Goal: Task Accomplishment & Management: Manage account settings

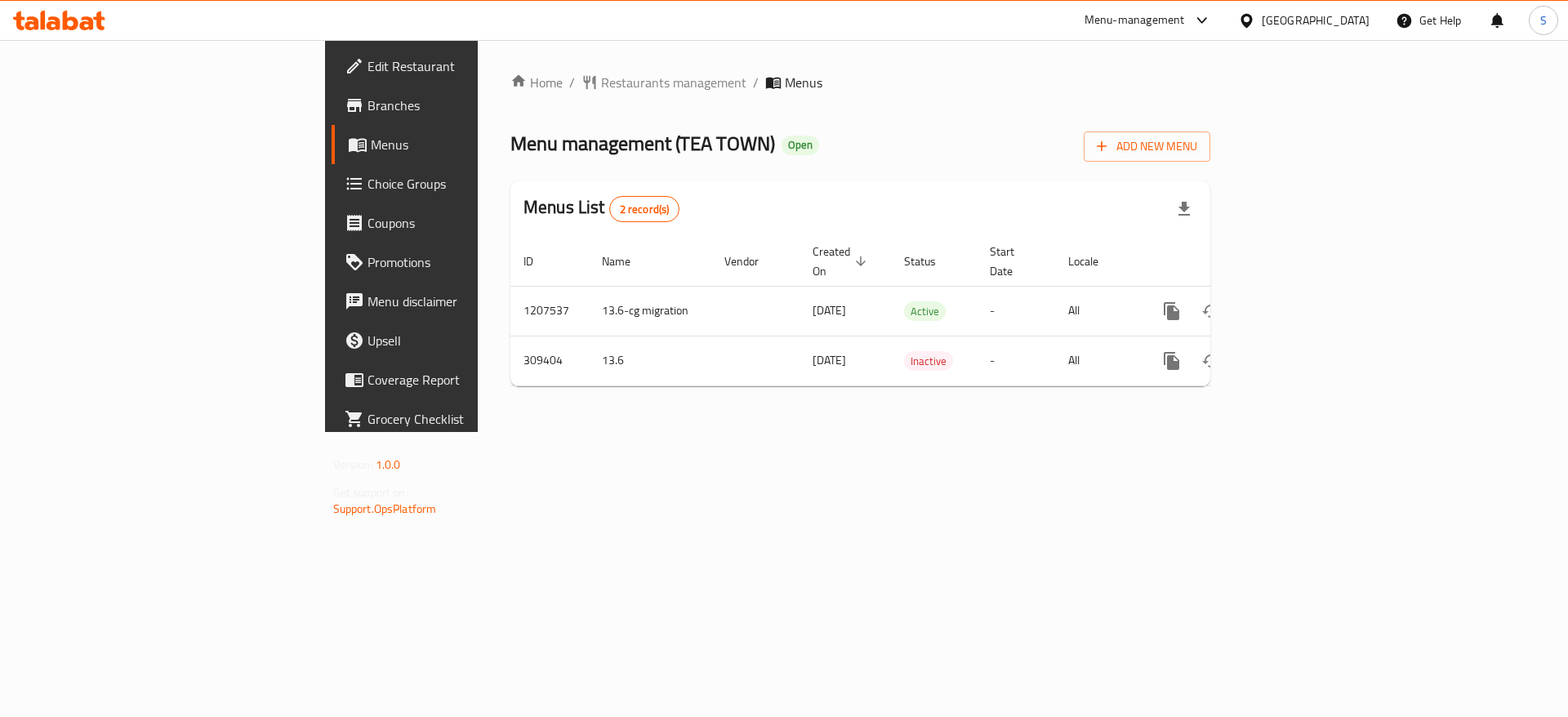
click at [331, 314] on link "Menu disclaimer" at bounding box center [459, 301] width 256 height 39
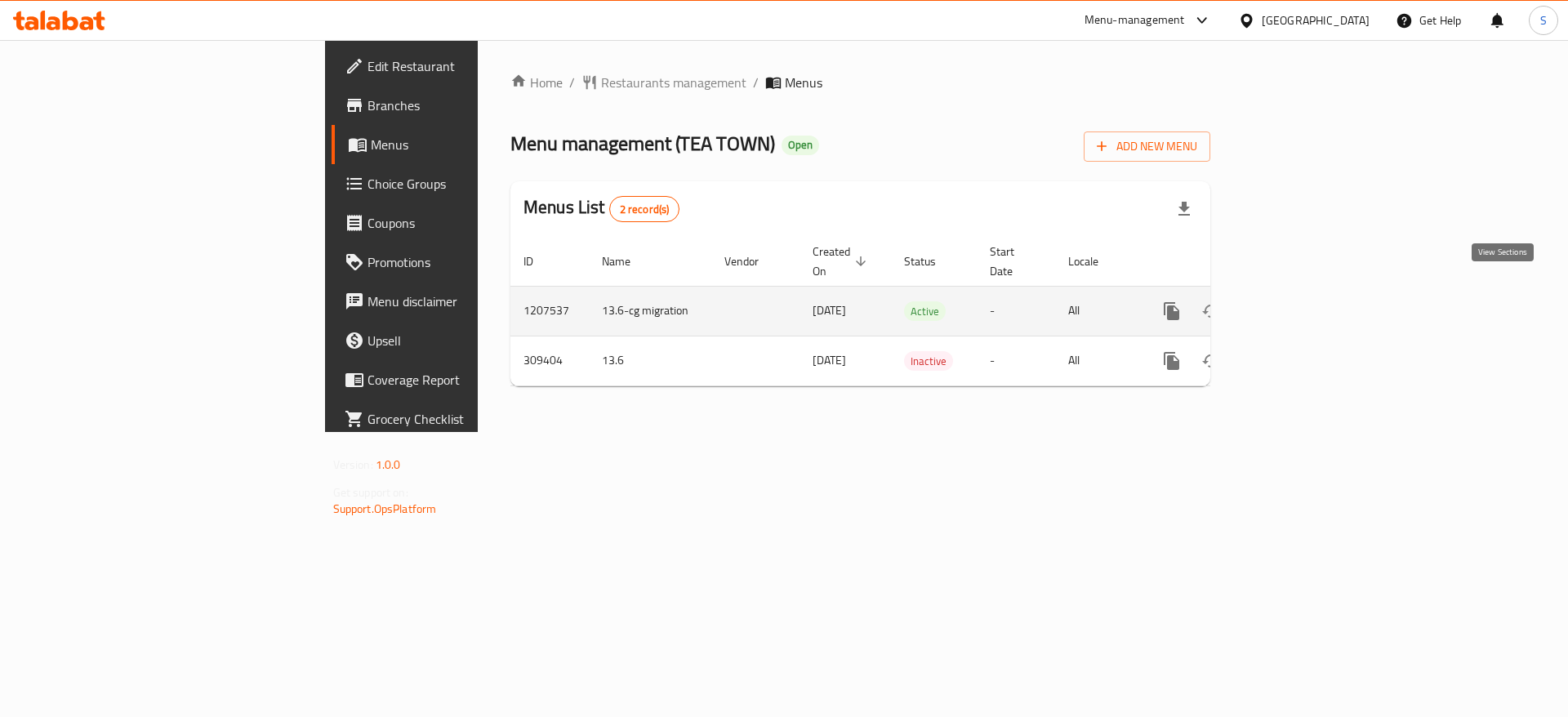
click at [1309, 291] on link "enhanced table" at bounding box center [1289, 311] width 39 height 39
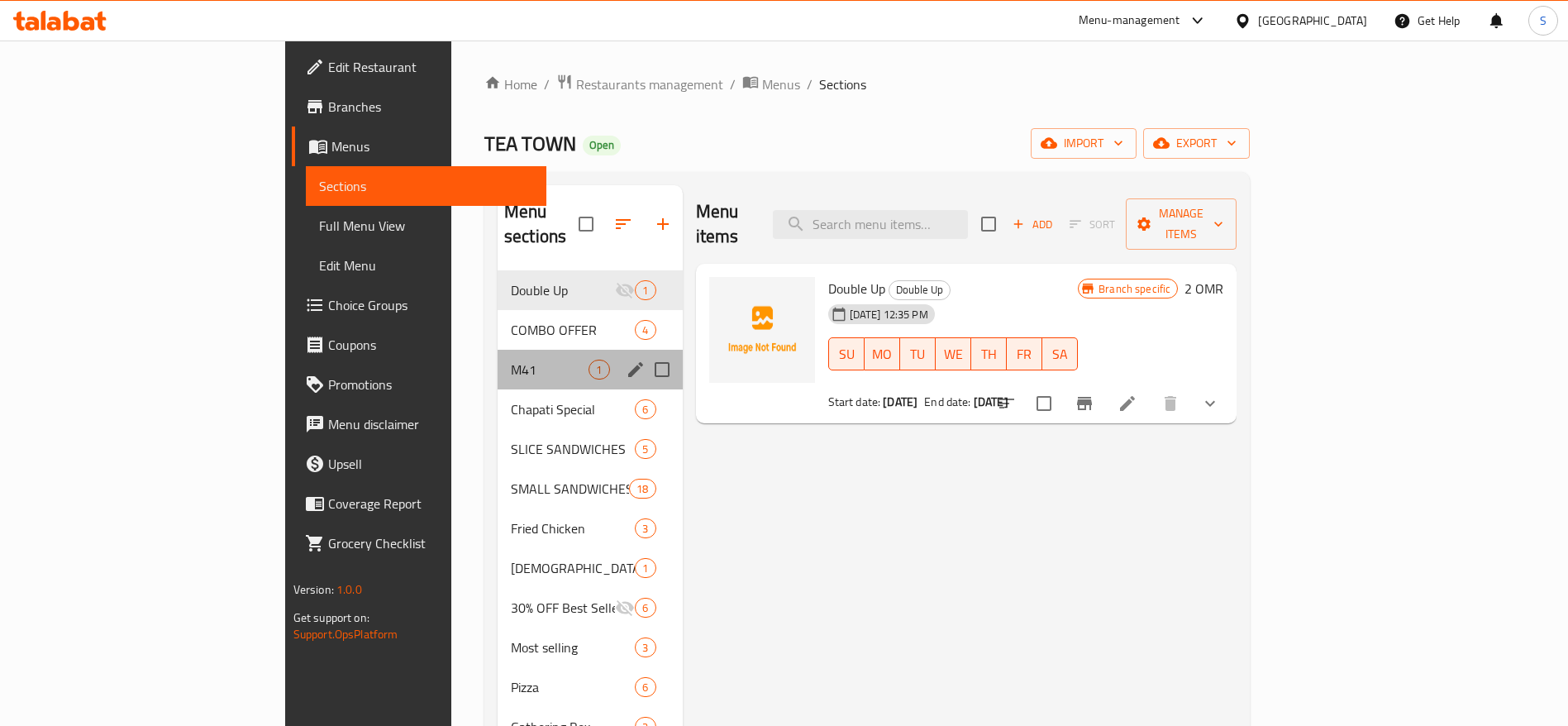
click at [497, 356] on div "M41 1" at bounding box center [590, 370] width 185 height 40
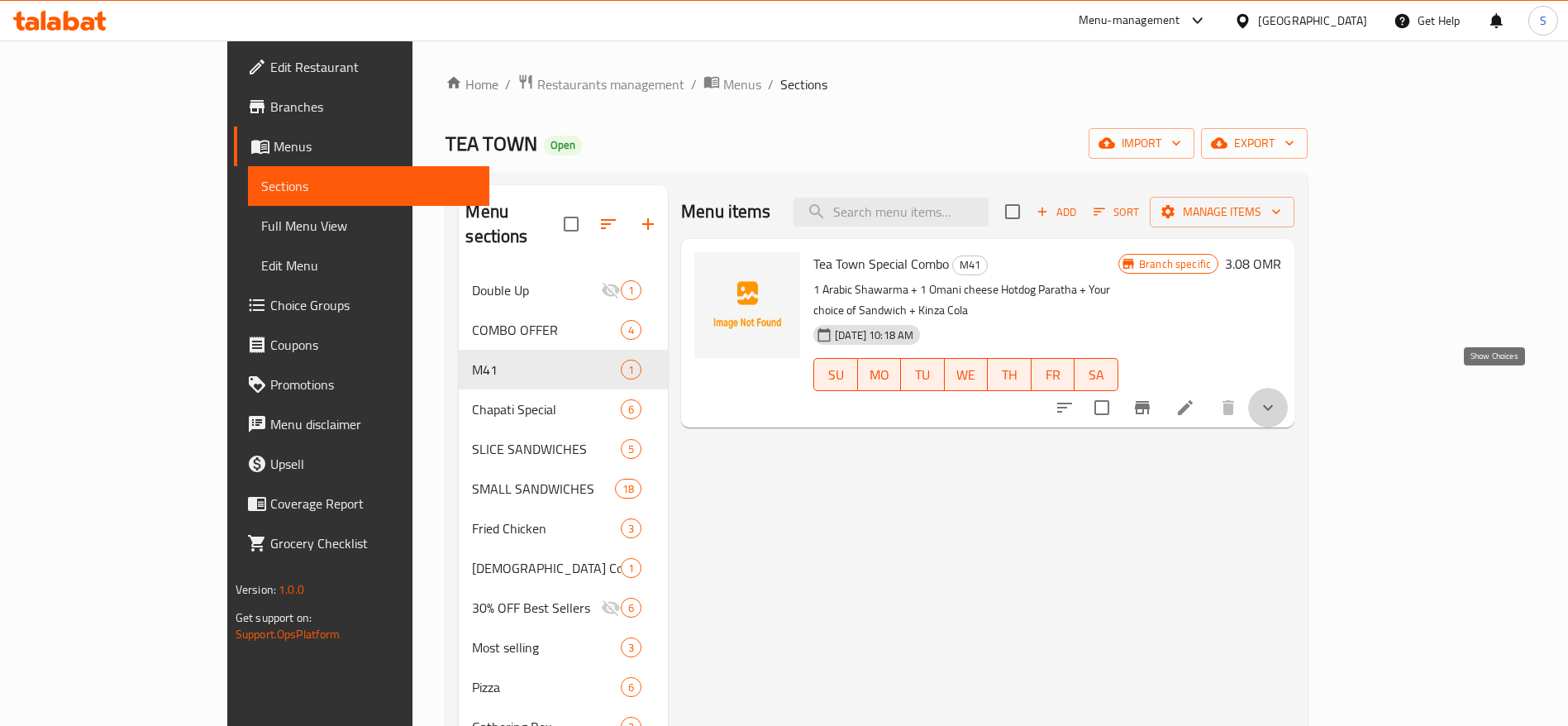
click at [1278, 397] on icon "show more" at bounding box center [1267, 407] width 20 height 20
